Goal: Transaction & Acquisition: Download file/media

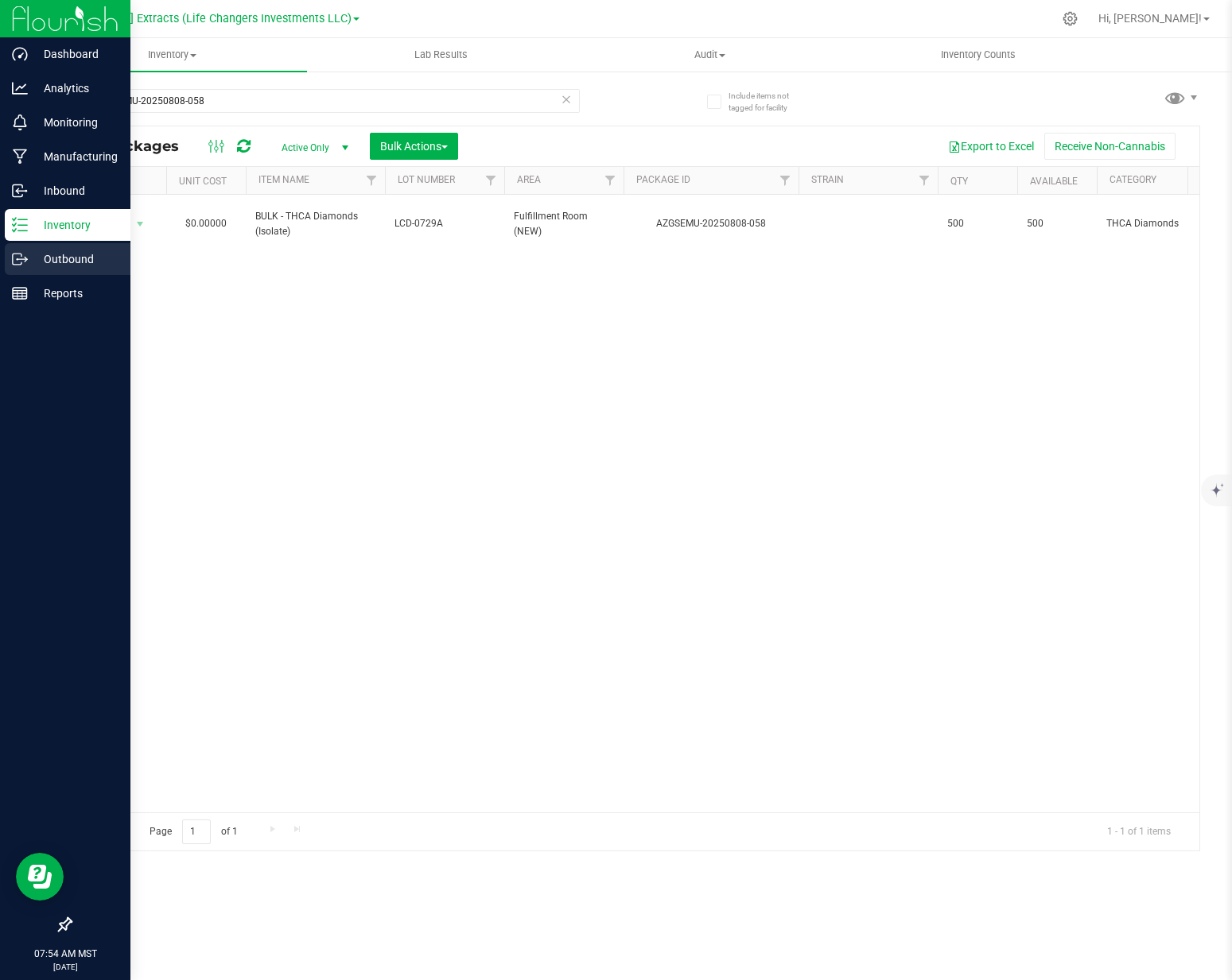
click at [29, 252] on p "Outbound" at bounding box center [75, 259] width 95 height 19
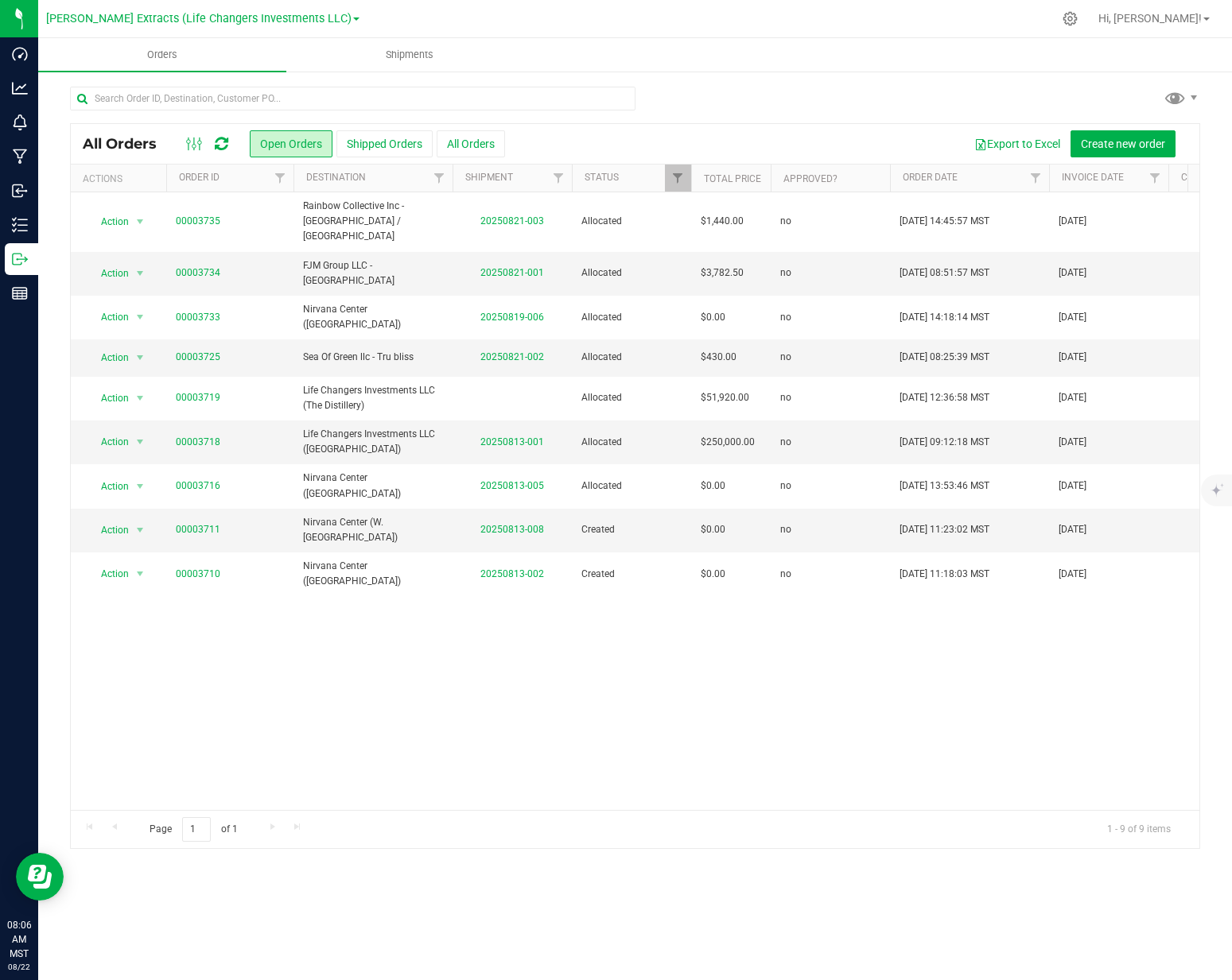
click at [855, 619] on div "Action Action Cancel order Clone order Edit order Mark as fully paid Order audi…" at bounding box center [635, 501] width 1128 height 618
click at [551, 629] on div "Action Action Cancel order Clone order Edit order Mark as fully paid Order audi…" at bounding box center [635, 501] width 1128 height 618
click at [500, 655] on div "Action Action Cancel order Clone order Edit order Mark as fully paid Order audi…" at bounding box center [635, 501] width 1128 height 618
click at [184, 350] on link "00003725" at bounding box center [197, 357] width 45 height 15
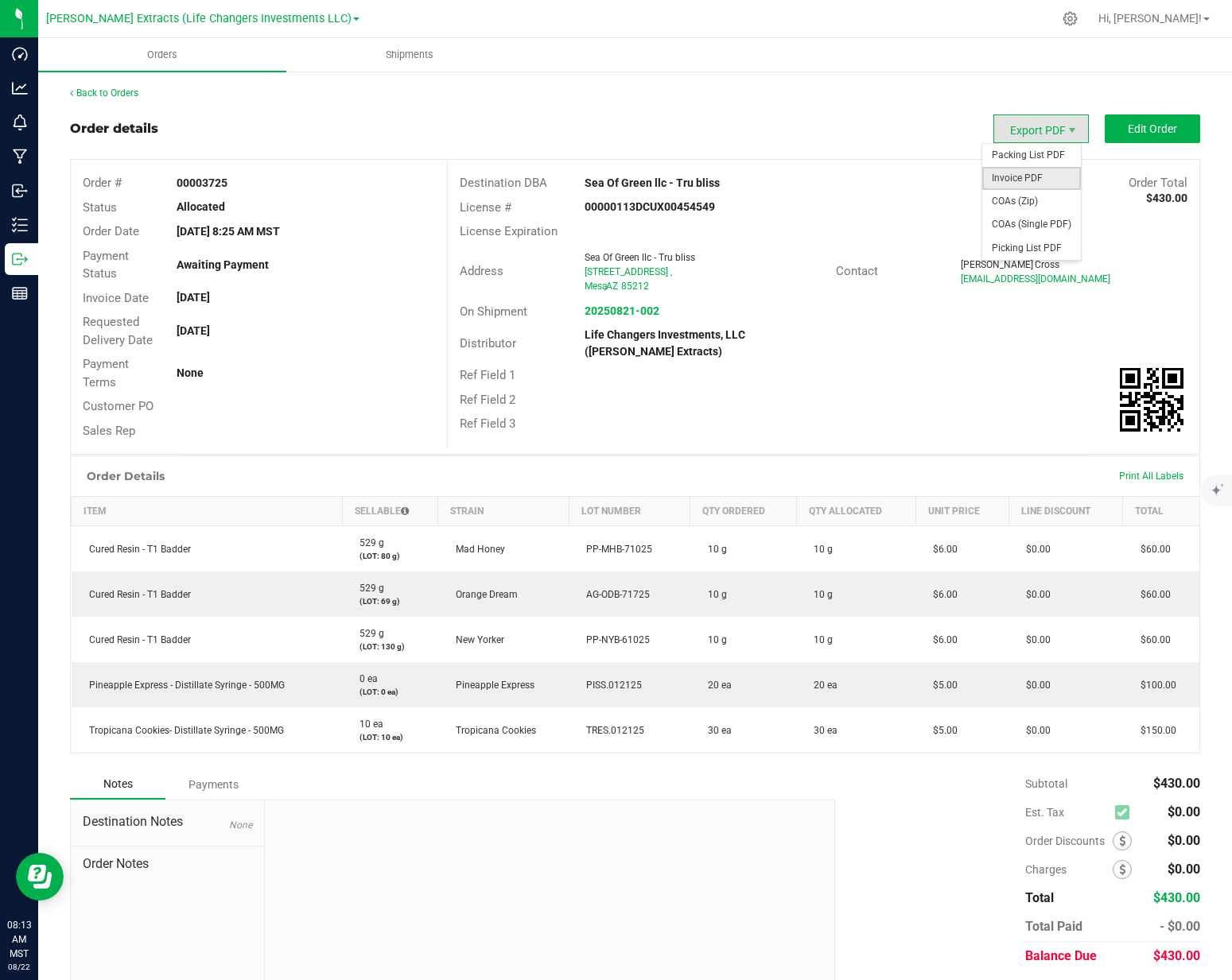
click at [1011, 181] on span "Invoice PDF" at bounding box center [1031, 178] width 99 height 23
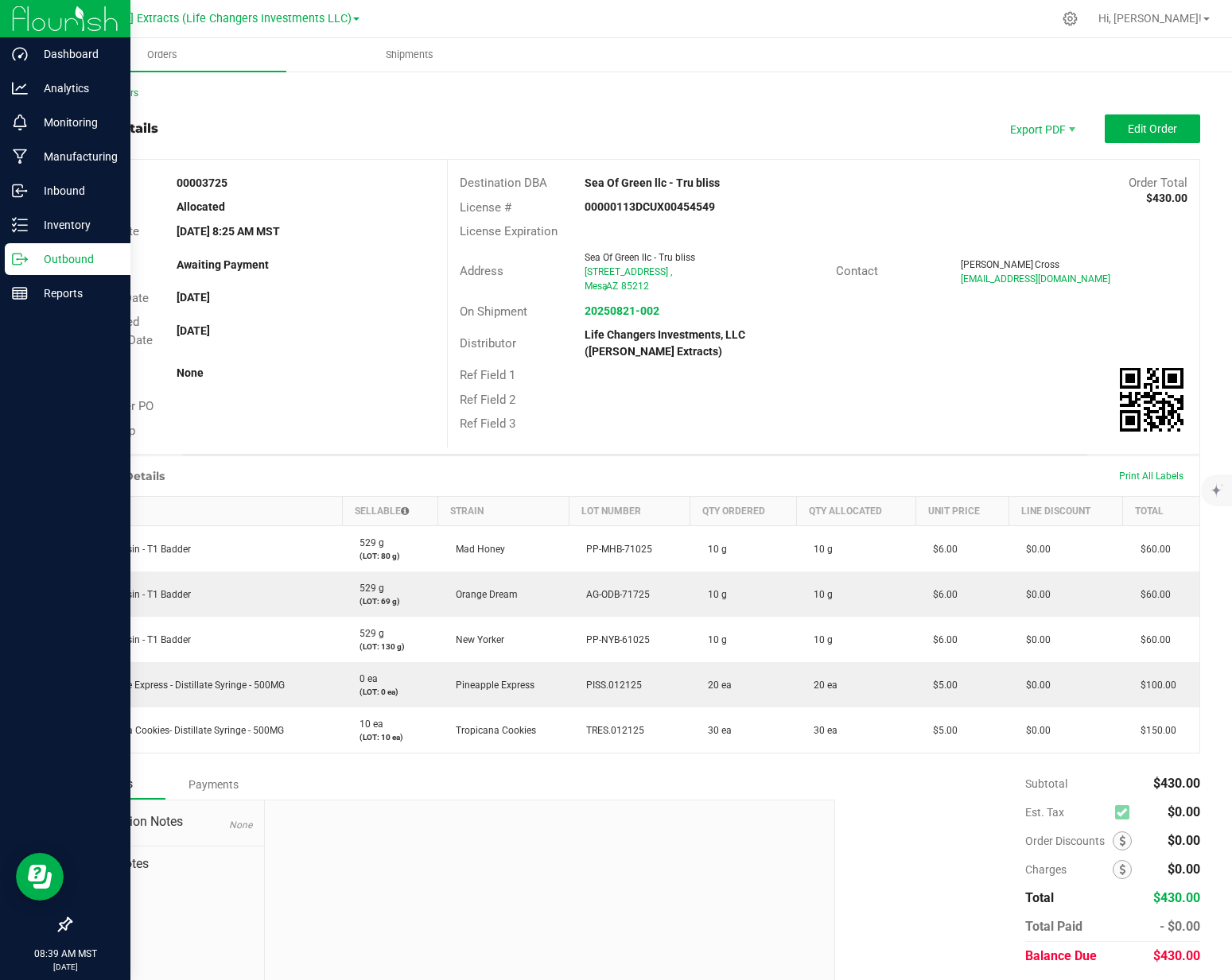
click at [17, 264] on icon at bounding box center [17, 259] width 9 height 11
